Goal: Information Seeking & Learning: Learn about a topic

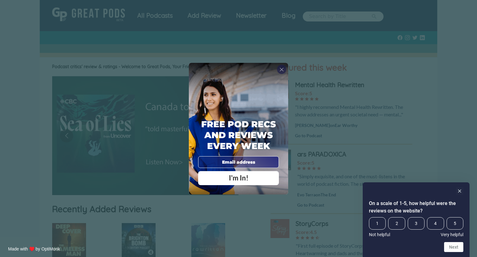
click at [282, 71] on span "X" at bounding box center [282, 69] width 4 height 6
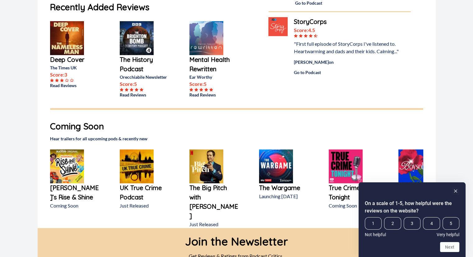
scroll to position [238, 0]
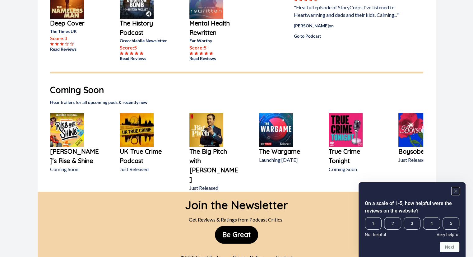
click at [456, 191] on rect "Hide survey" at bounding box center [454, 190] width 7 height 7
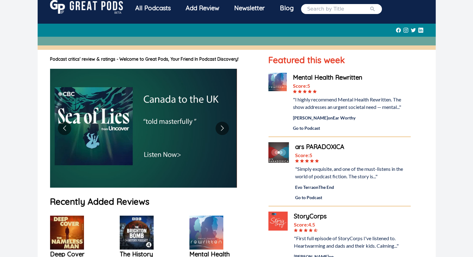
scroll to position [0, 0]
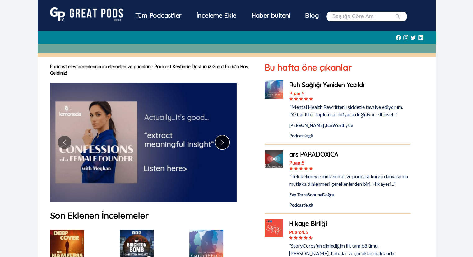
click at [217, 142] on button "Sonraki slayta geç" at bounding box center [221, 141] width 13 height 13
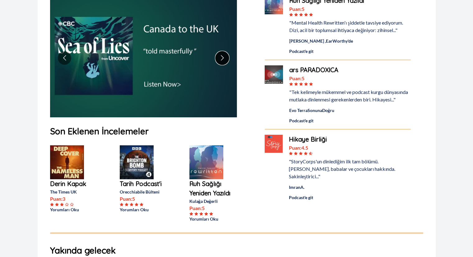
scroll to position [93, 0]
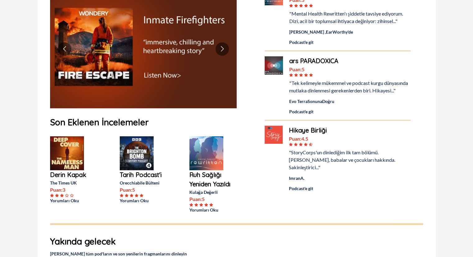
click at [141, 176] on font "Tarih Podcast'i" at bounding box center [141, 175] width 42 height 8
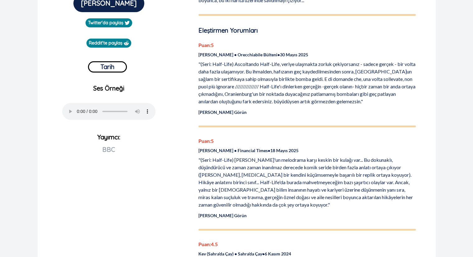
scroll to position [217, 0]
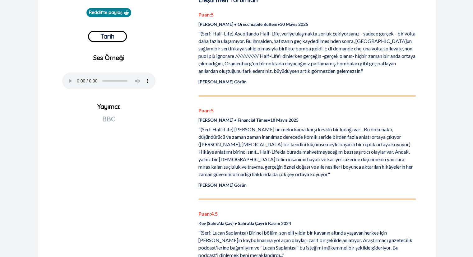
click at [205, 182] on font "Tam İncelemeyi Görün" at bounding box center [222, 184] width 48 height 5
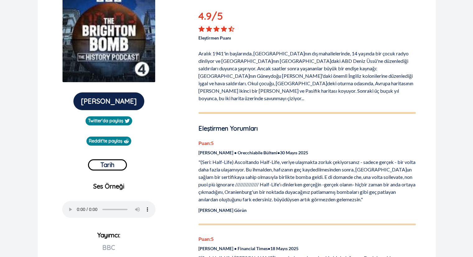
scroll to position [62, 0]
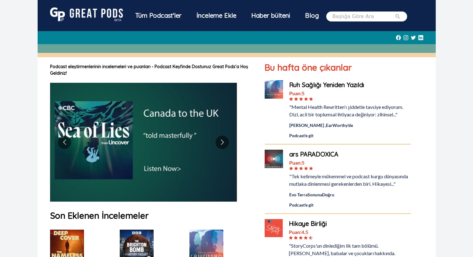
click at [347, 84] on font "Ruh Sağlığı Yeniden Yazıldı" at bounding box center [326, 85] width 75 height 8
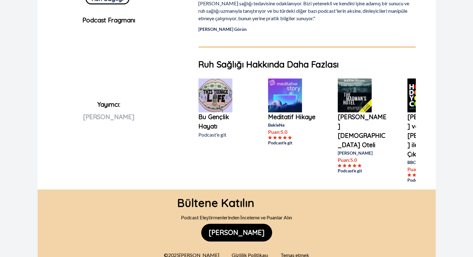
scroll to position [260, 0]
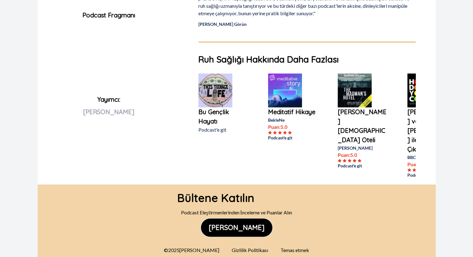
click at [236, 223] on font "[PERSON_NAME]" at bounding box center [236, 227] width 56 height 9
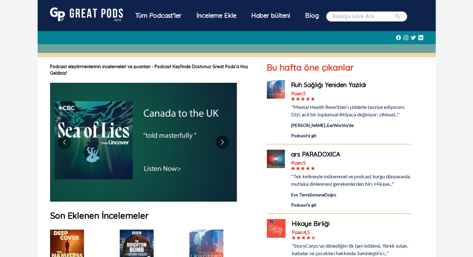
click at [173, 16] on font "Tüm Podcast'ler" at bounding box center [158, 15] width 46 height 8
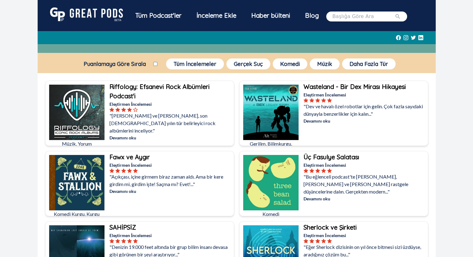
click at [180, 85] on font "Riffology: Efsanevi Rock Albümleri Podcast'i" at bounding box center [159, 91] width 100 height 17
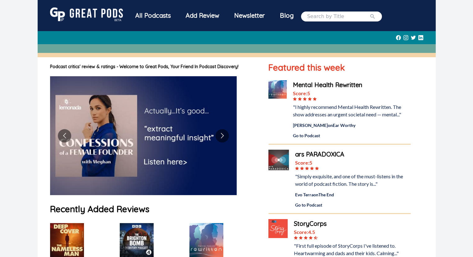
click at [205, 15] on div "Add Review" at bounding box center [202, 15] width 48 height 16
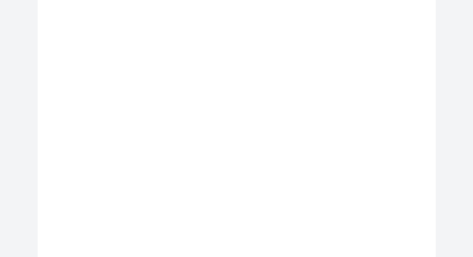
scroll to position [186, 0]
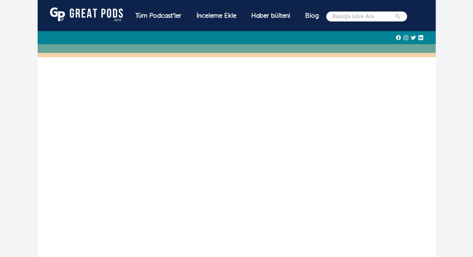
click at [266, 16] on font "Haber bülteni" at bounding box center [270, 15] width 39 height 8
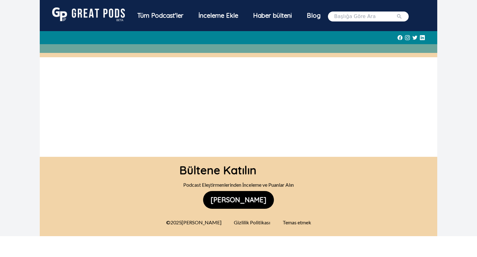
click at [313, 15] on font "Blog" at bounding box center [314, 15] width 14 height 8
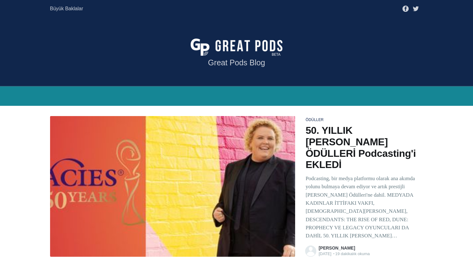
click at [242, 48] on img at bounding box center [236, 47] width 92 height 17
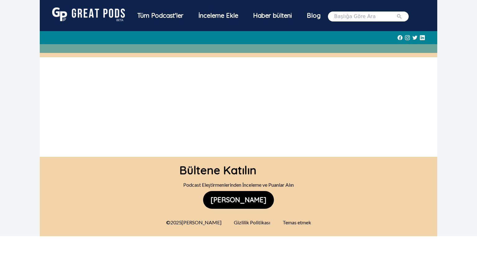
click at [91, 13] on img at bounding box center [88, 14] width 73 height 14
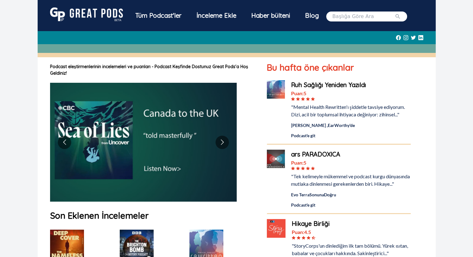
click at [406, 36] on icon at bounding box center [405, 37] width 5 height 13
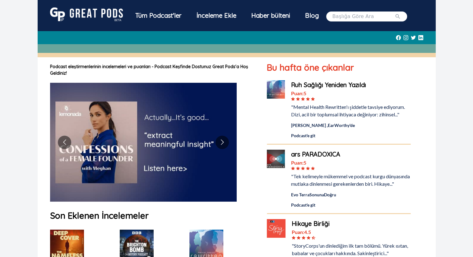
click at [413, 36] on icon at bounding box center [412, 37] width 5 height 4
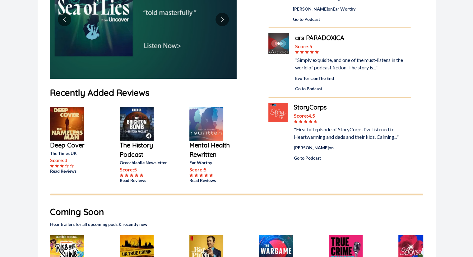
scroll to position [52, 0]
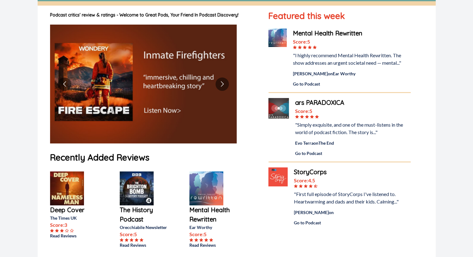
click at [319, 173] on div "StoryCorps" at bounding box center [352, 171] width 117 height 9
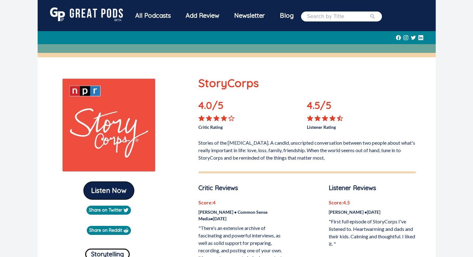
click at [109, 186] on button "Listen Now" at bounding box center [109, 190] width 50 height 18
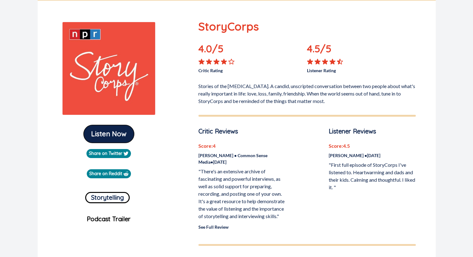
scroll to position [93, 0]
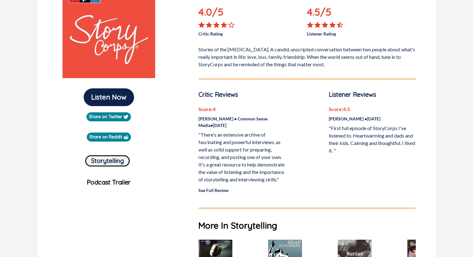
click at [117, 161] on button "Storytelling" at bounding box center [107, 160] width 44 height 11
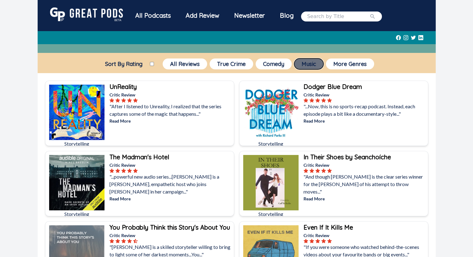
click at [307, 64] on button "Music" at bounding box center [308, 63] width 29 height 11
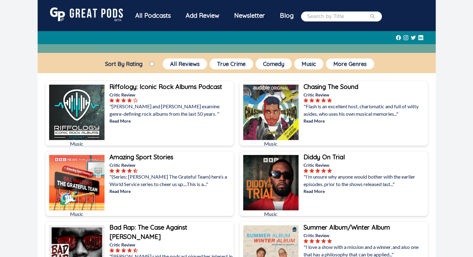
click at [151, 18] on div "All Podcasts" at bounding box center [153, 15] width 50 height 16
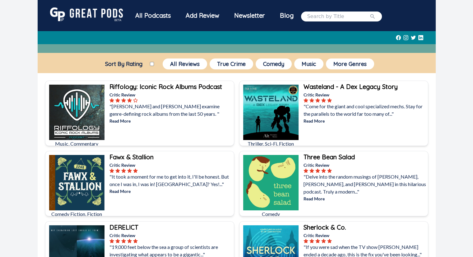
click at [135, 156] on b "Fawx & Stallion" at bounding box center [131, 157] width 44 height 8
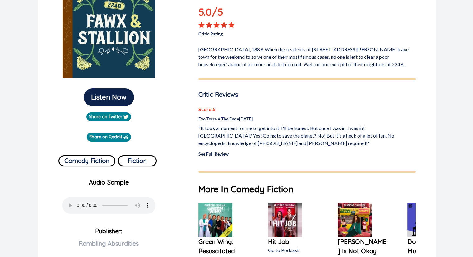
scroll to position [186, 0]
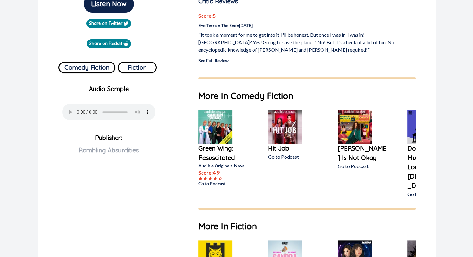
click at [153, 137] on p "Publisher: Rambling Absurdities" at bounding box center [109, 153] width 133 height 45
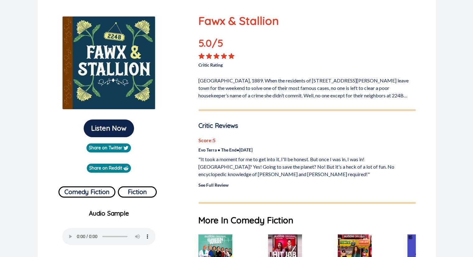
scroll to position [0, 0]
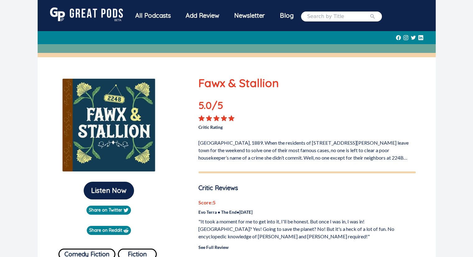
click at [107, 11] on img at bounding box center [86, 14] width 73 height 14
